Goal: Task Accomplishment & Management: Manage account settings

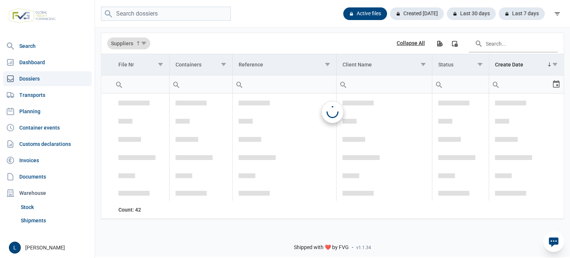
scroll to position [1123, 0]
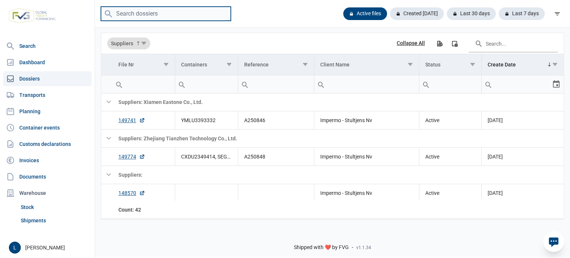
click at [187, 15] on input "search" at bounding box center [166, 14] width 130 height 14
paste input "TEMU1043954"
type input "TEMU1043954"
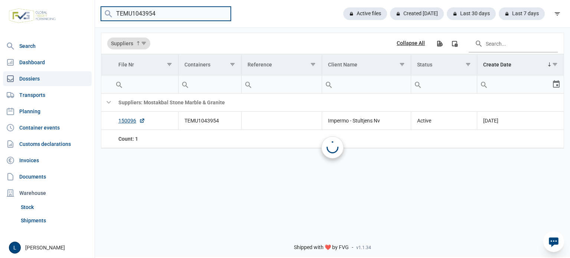
scroll to position [0, 0]
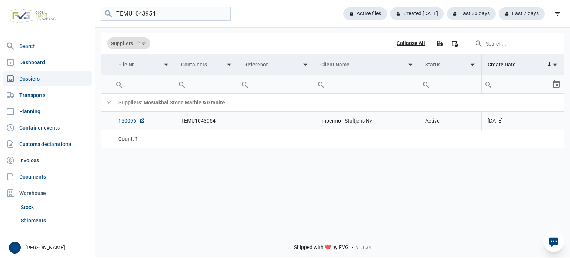
click at [124, 125] on td "150096" at bounding box center [143, 121] width 62 height 18
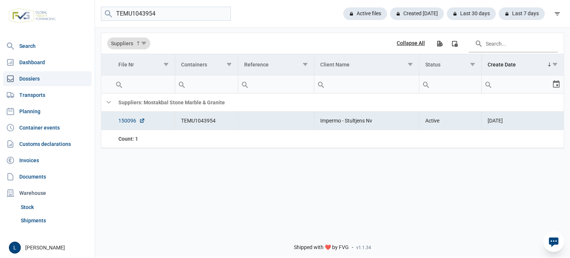
click at [124, 123] on link "150096" at bounding box center [131, 120] width 27 height 7
click at [46, 116] on link "Planning" at bounding box center [47, 111] width 89 height 15
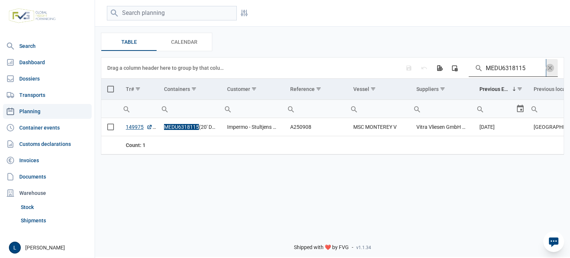
click at [519, 65] on input "MEDU6318115" at bounding box center [507, 68] width 77 height 18
paste input "TEMU1043954"
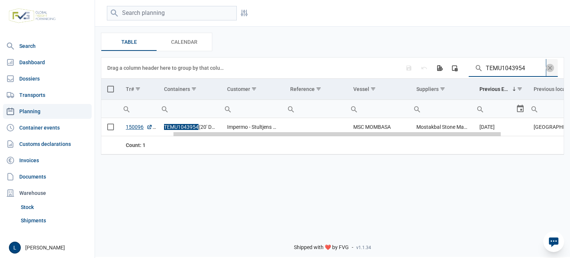
drag, startPoint x: 200, startPoint y: 135, endPoint x: 109, endPoint y: 135, distance: 90.2
click at [109, 135] on body "For evaluation purposes only. Redistribution prohibited. Please register an exi…" at bounding box center [285, 116] width 570 height 258
type input "TEMU1043954"
click at [110, 126] on span "Select row" at bounding box center [110, 127] width 7 height 7
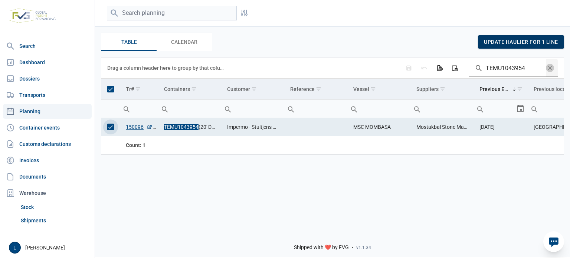
click at [533, 46] on div "update haulier for 1 line" at bounding box center [521, 41] width 86 height 13
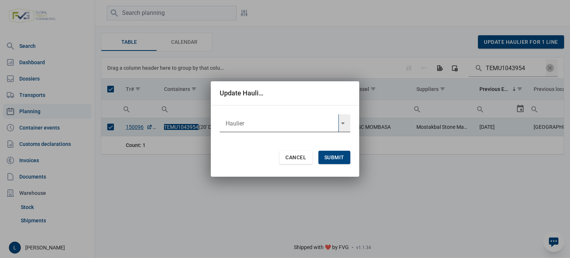
click at [257, 123] on input "text" at bounding box center [279, 123] width 119 height 18
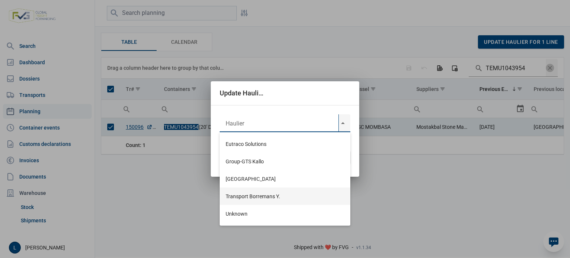
click at [267, 189] on div "Transport Borremans Y." at bounding box center [285, 195] width 131 height 17
type input "Transport Borremans Y."
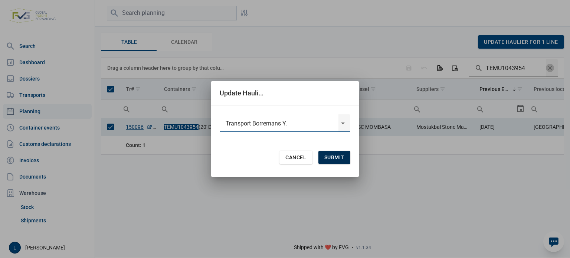
click at [332, 158] on span "Submit" at bounding box center [334, 157] width 20 height 6
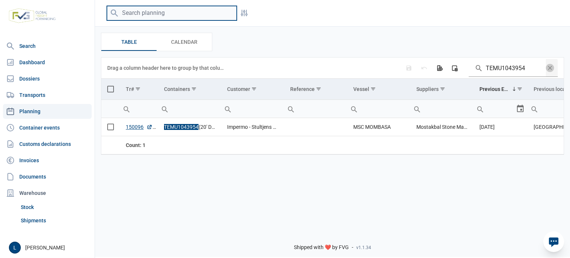
click at [181, 14] on input "search" at bounding box center [172, 13] width 130 height 14
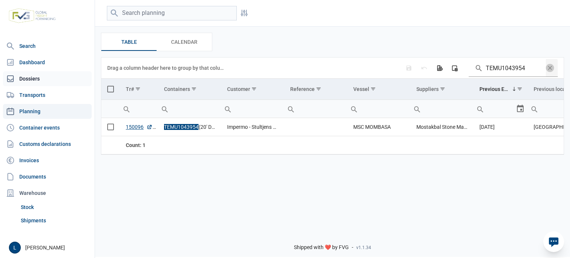
click at [52, 80] on link "Dossiers" at bounding box center [47, 78] width 89 height 15
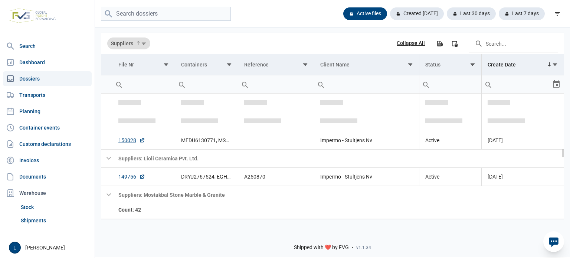
scroll to position [651, 0]
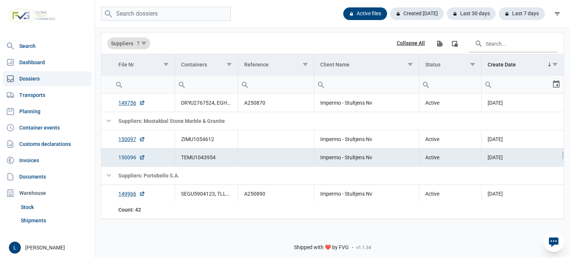
click at [128, 155] on link "150096" at bounding box center [131, 157] width 27 height 7
click at [201, 12] on input "search" at bounding box center [166, 14] width 130 height 14
paste input "A250868"
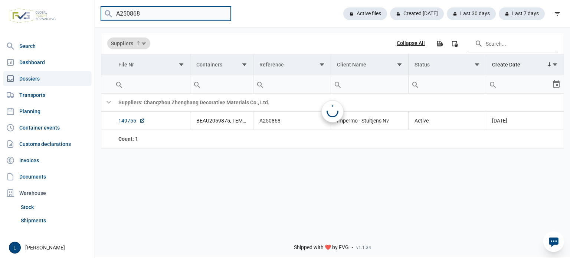
scroll to position [0, 0]
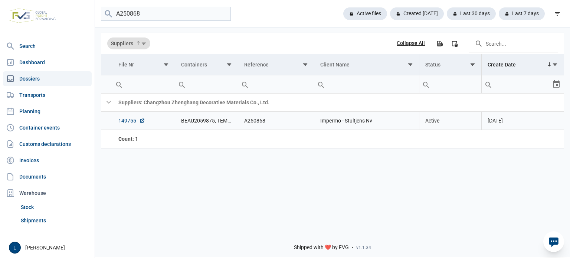
click at [129, 122] on link "149755" at bounding box center [131, 120] width 27 height 7
click at [178, 18] on input "A250868" at bounding box center [166, 14] width 130 height 14
click at [178, 17] on input "A250868" at bounding box center [166, 14] width 130 height 14
paste input "ZIMU1054612"
click at [131, 121] on link "150097" at bounding box center [131, 120] width 27 height 7
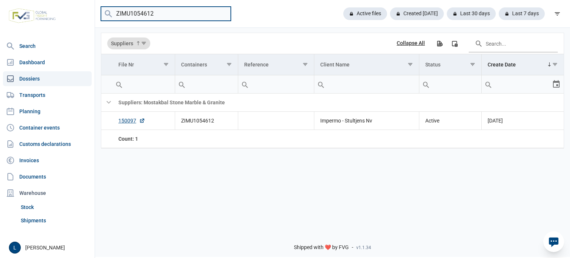
click at [163, 17] on input "ZIMU1054612" at bounding box center [166, 14] width 130 height 14
paste input "TRHU1965223"
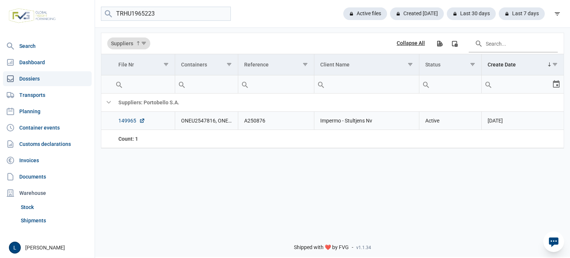
click at [125, 121] on link "149965" at bounding box center [131, 120] width 27 height 7
click at [186, 12] on input "TRHU1965223" at bounding box center [166, 14] width 130 height 14
click at [186, 11] on input "TRHU1965223" at bounding box center [166, 14] width 130 height 14
paste input "FBIU0183595"
click at [185, 11] on input "TRHU1965223FBIU0183595" at bounding box center [166, 14] width 130 height 14
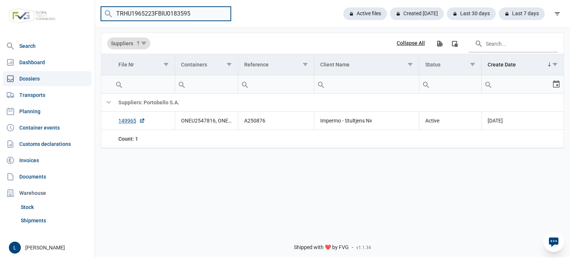
click at [185, 11] on input "TRHU1965223FBIU0183595" at bounding box center [166, 14] width 130 height 14
click at [187, 11] on input "TRHU1965223FBIU0183595" at bounding box center [166, 14] width 130 height 14
paste input "search"
type input "FBIU0183595"
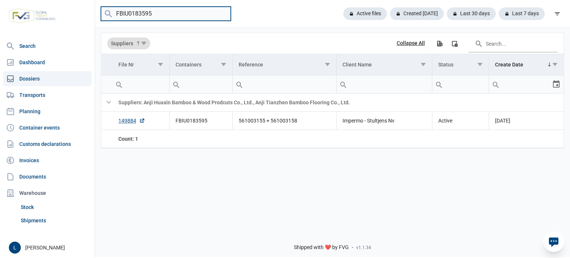
click at [221, 13] on input "FBIU0183595" at bounding box center [166, 14] width 130 height 14
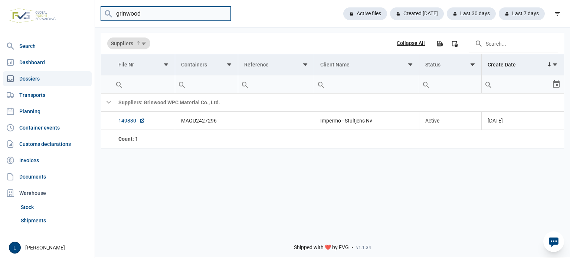
click at [168, 18] on input "grinwood" at bounding box center [166, 14] width 130 height 14
paste input "UETU5939652"
type input "UETU5939652"
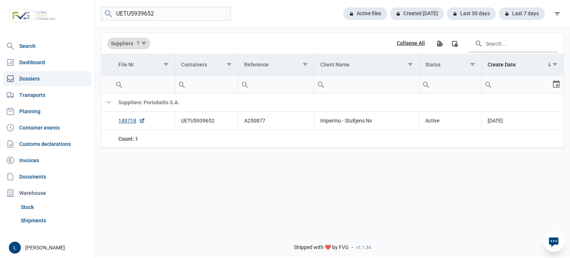
click at [558, 244] on icon at bounding box center [554, 242] width 12 height 12
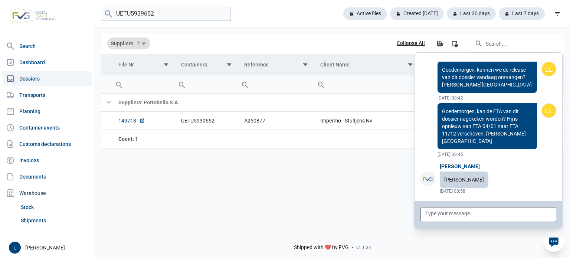
scroll to position [59185, 0]
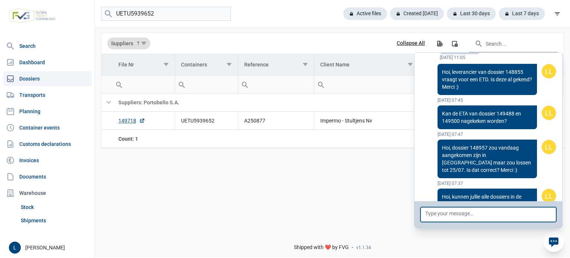
click at [505, 220] on textarea at bounding box center [488, 214] width 136 height 15
type textarea "J"
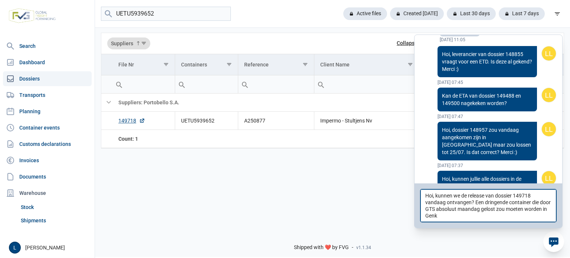
type textarea "Hoi, kunnen we de release van dossier 149718 vandaag ontvangen? Een dringende c…"
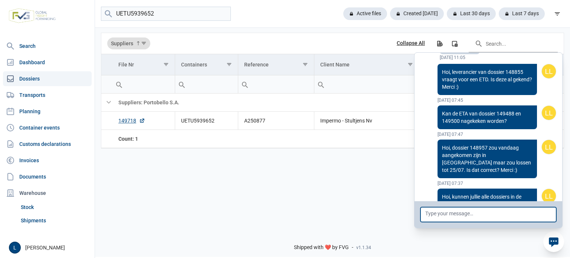
scroll to position [59241, 0]
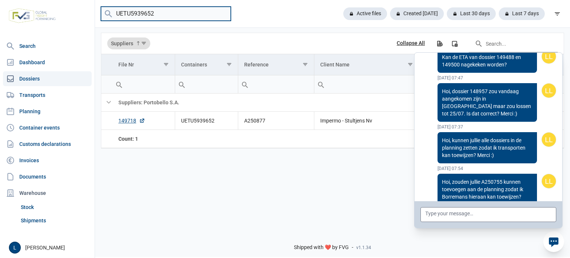
click at [220, 16] on input "UETU5939652" at bounding box center [166, 14] width 130 height 14
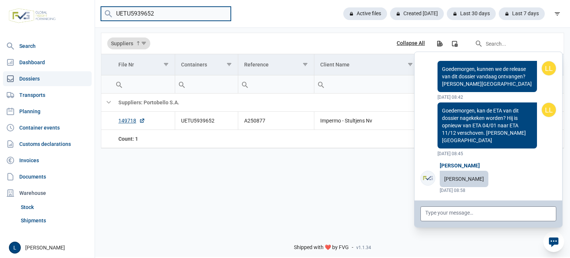
click at [208, 13] on input "UETU5939652" at bounding box center [166, 14] width 130 height 14
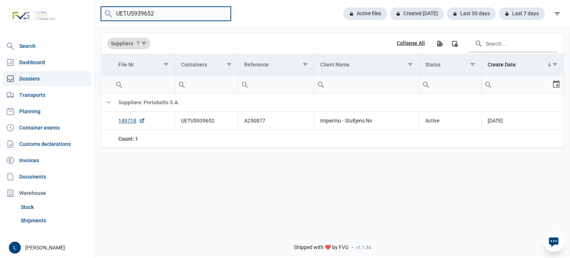
click at [208, 13] on input "UETU5939652" at bounding box center [166, 14] width 130 height 14
type input "vitra"
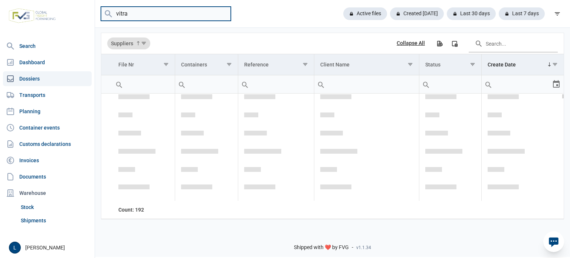
scroll to position [0, 0]
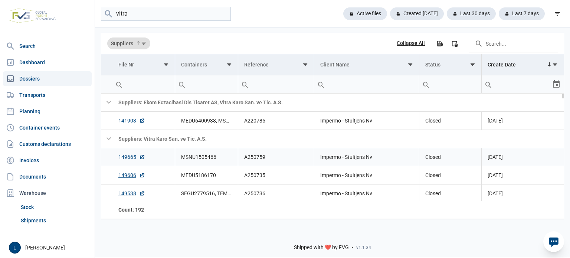
click at [133, 155] on link "149665" at bounding box center [131, 156] width 27 height 7
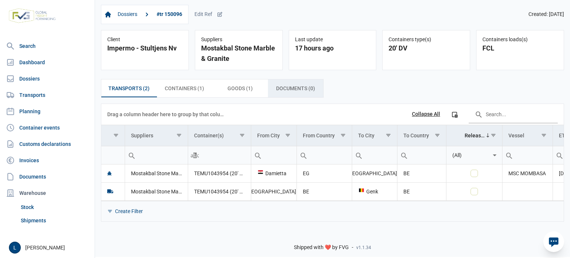
click at [289, 86] on span "Documents (0) Documents (0)" at bounding box center [295, 88] width 39 height 9
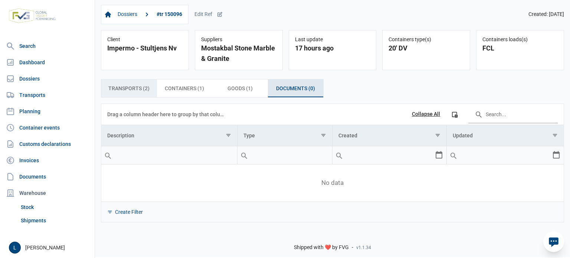
click at [134, 90] on span "Transports (2) Transports (2)" at bounding box center [128, 88] width 41 height 9
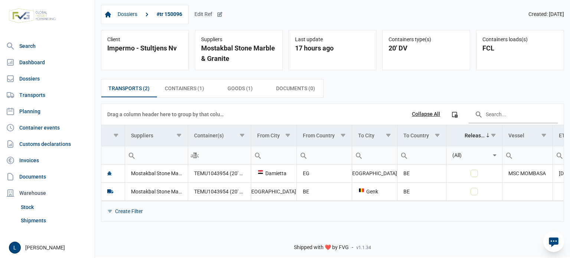
click at [218, 14] on icon at bounding box center [220, 14] width 4 height 4
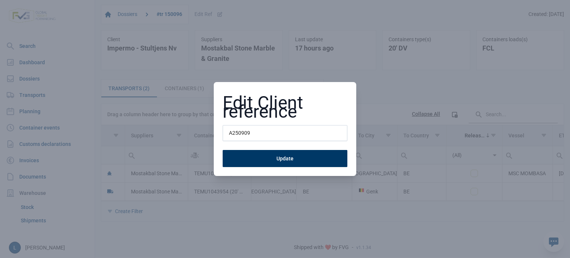
type input "A250909"
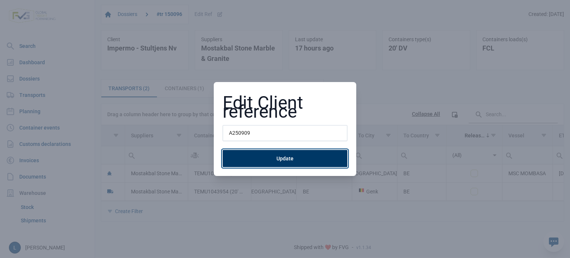
click at [273, 158] on button "Update" at bounding box center [285, 158] width 125 height 17
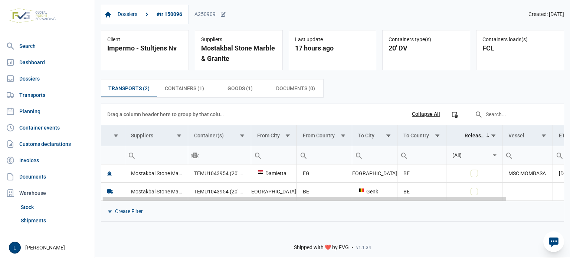
scroll to position [0, 65]
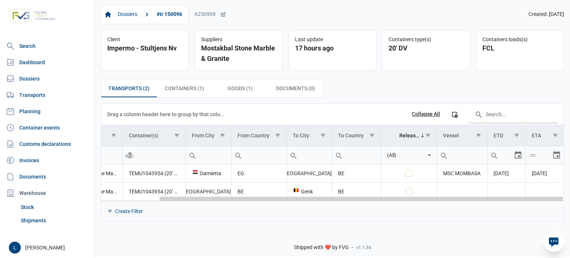
drag, startPoint x: 408, startPoint y: 198, endPoint x: 569, endPoint y: 215, distance: 162.2
click at [569, 215] on body "For evaluation purposes only. Redistribution prohibited. Please register an exi…" at bounding box center [285, 116] width 570 height 258
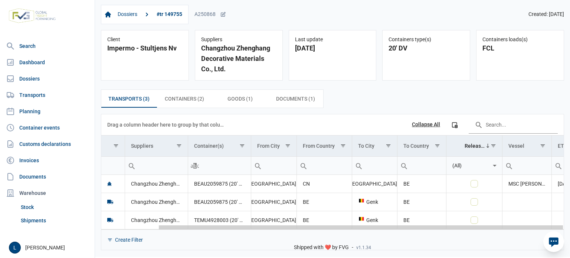
scroll to position [0, 64]
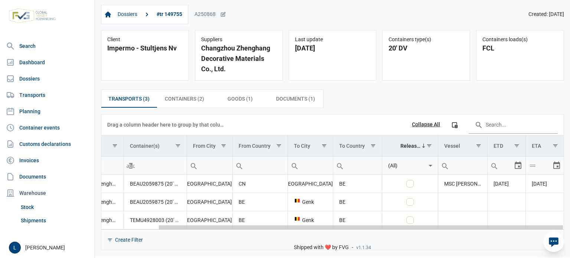
drag, startPoint x: 451, startPoint y: 227, endPoint x: 569, endPoint y: 224, distance: 118.4
click at [569, 224] on body "For evaluation purposes only. Redistribution prohibited. Please register an exi…" at bounding box center [285, 116] width 570 height 258
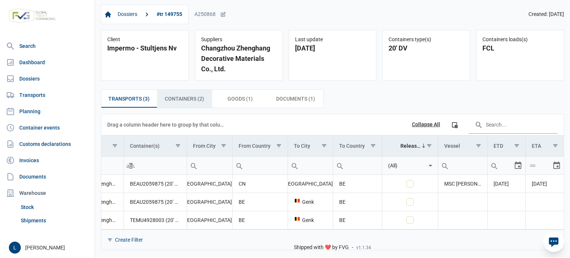
click at [193, 97] on span "Containers (2) Containers (2)" at bounding box center [184, 98] width 39 height 9
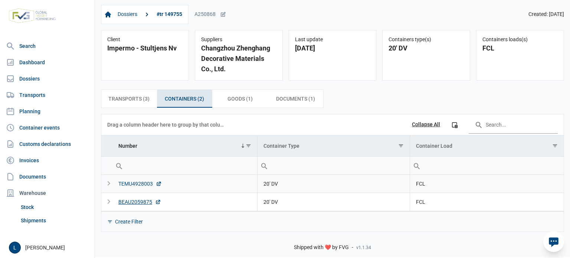
click at [142, 182] on div "TEMU4928003" at bounding box center [139, 183] width 43 height 7
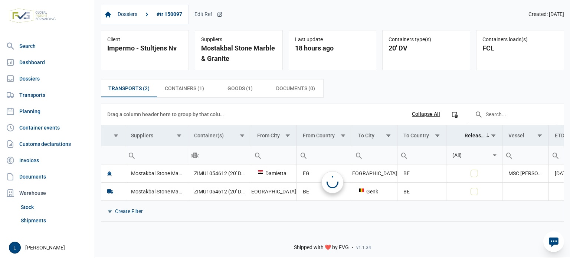
click at [220, 16] on icon at bounding box center [220, 14] width 4 height 4
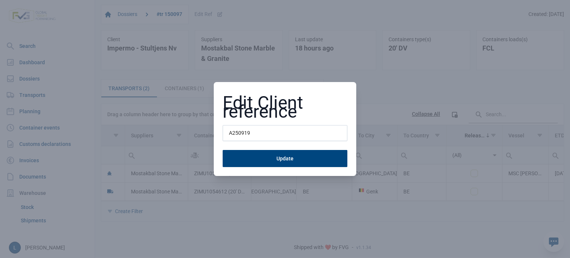
type input "A250919"
click at [223, 150] on button "Update" at bounding box center [285, 158] width 125 height 17
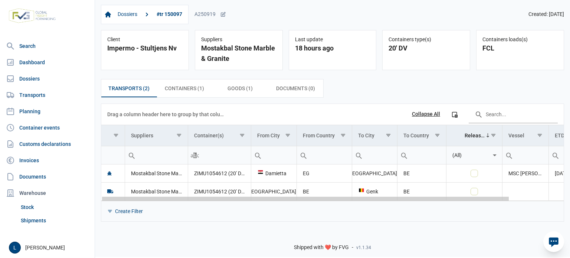
scroll to position [0, 61]
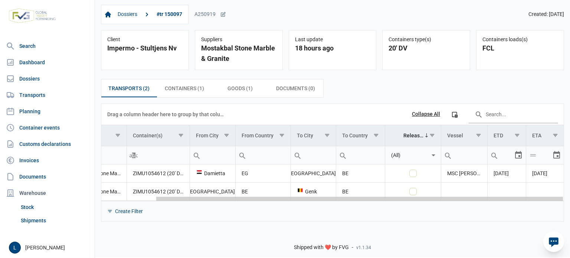
drag, startPoint x: 294, startPoint y: 200, endPoint x: 450, endPoint y: 192, distance: 156.4
click at [450, 192] on body "For evaluation purposes only. Redistribution prohibited. Please register an exi…" at bounding box center [285, 116] width 570 height 258
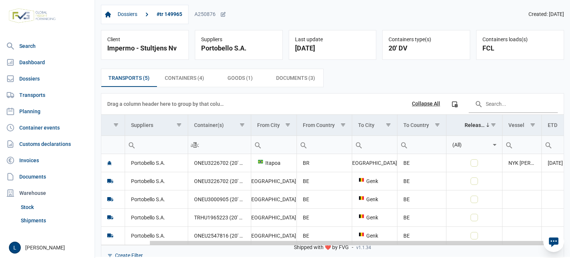
scroll to position [0, 60]
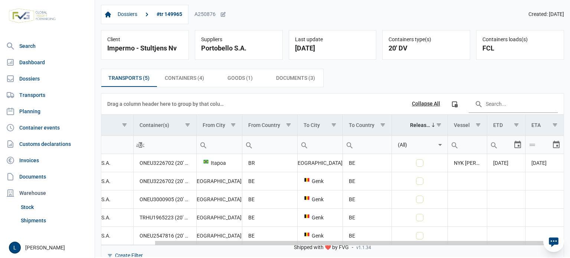
drag, startPoint x: 325, startPoint y: 244, endPoint x: 464, endPoint y: 240, distance: 138.8
click at [464, 240] on body "For evaluation purposes only. Redistribution prohibited. Please register an exi…" at bounding box center [285, 116] width 570 height 258
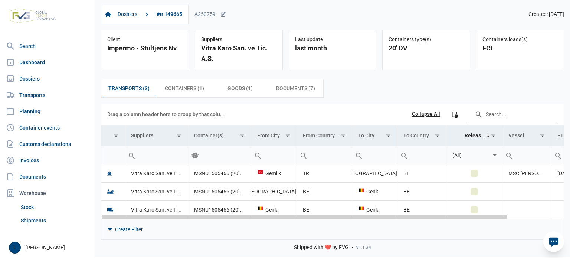
scroll to position [0, 64]
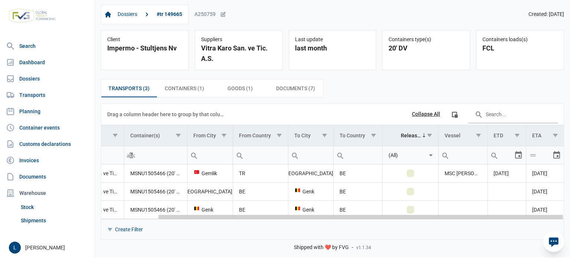
drag, startPoint x: 326, startPoint y: 216, endPoint x: 455, endPoint y: 219, distance: 128.8
click at [455, 219] on body "For evaluation purposes only. Redistribution prohibited. Please register an exi…" at bounding box center [285, 116] width 570 height 258
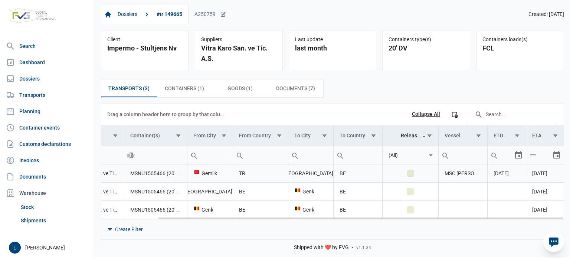
click at [502, 175] on span "02-08-2025" at bounding box center [500, 173] width 15 height 6
